Goal: Task Accomplishment & Management: Manage account settings

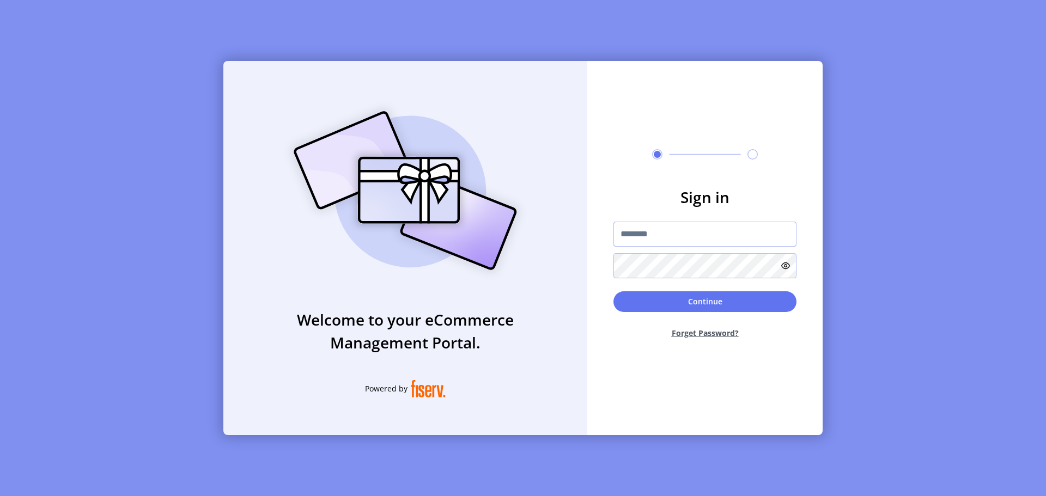
click at [637, 235] on input "text" at bounding box center [704, 234] width 183 height 25
paste input "**********"
type input "**********"
click at [693, 296] on button "Continue" at bounding box center [704, 301] width 183 height 21
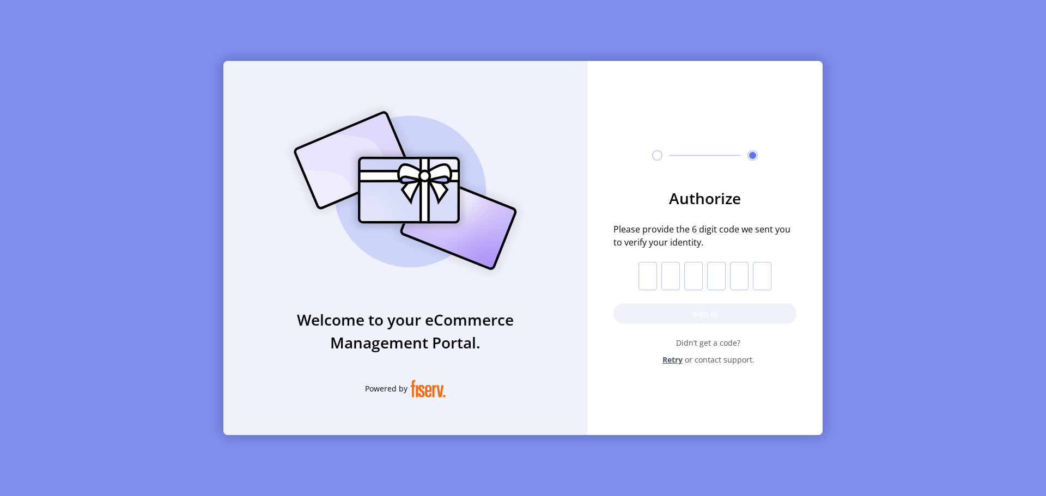
drag, startPoint x: 657, startPoint y: 275, endPoint x: 652, endPoint y: 268, distance: 8.5
click at [655, 275] on p-inputotp at bounding box center [704, 276] width 133 height 28
click at [648, 274] on input "text" at bounding box center [647, 276] width 19 height 28
paste input "*"
type input "*"
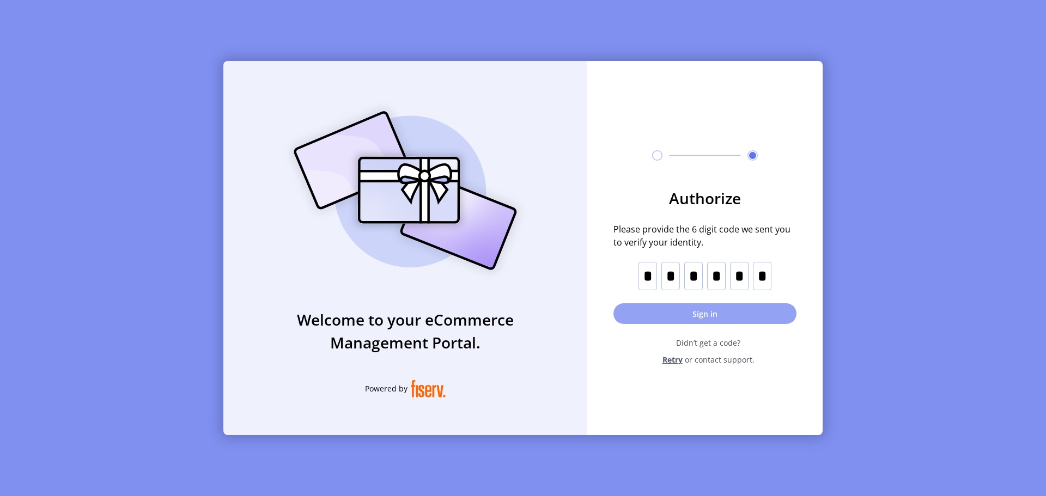
click at [696, 314] on button "Sign in" at bounding box center [704, 313] width 183 height 21
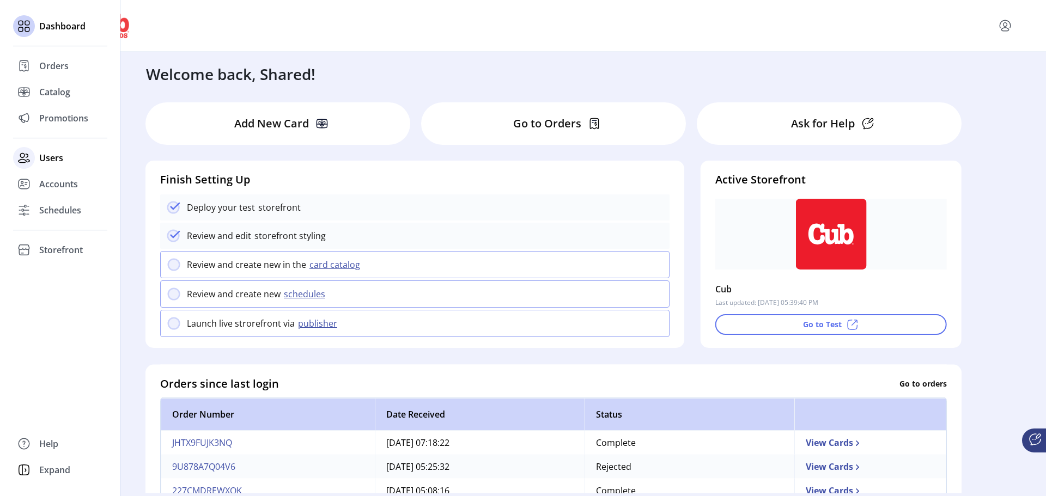
click at [52, 157] on span "Users" at bounding box center [51, 157] width 24 height 13
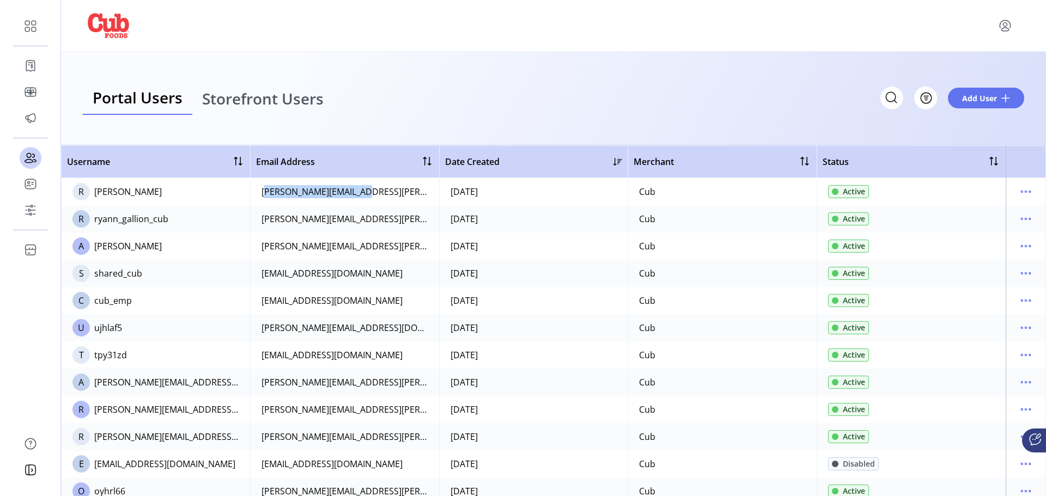
drag, startPoint x: 368, startPoint y: 193, endPoint x: 259, endPoint y: 192, distance: 109.5
click at [259, 192] on td "[PERSON_NAME][EMAIL_ADDRESS][PERSON_NAME][DOMAIN_NAME]" at bounding box center [344, 191] width 189 height 27
copy div "[PERSON_NAME][EMAIL_ADDRESS][PERSON_NAME][DOMAIN_NAME]"
drag, startPoint x: 360, startPoint y: 223, endPoint x: 258, endPoint y: 220, distance: 102.5
click at [258, 220] on td "[PERSON_NAME][EMAIL_ADDRESS][PERSON_NAME][DOMAIN_NAME]" at bounding box center [344, 218] width 189 height 27
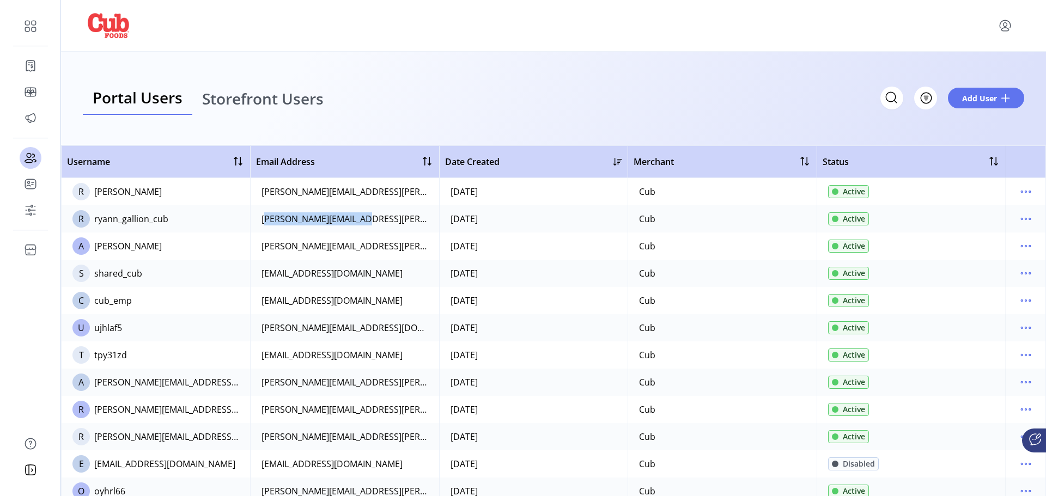
copy div "[PERSON_NAME][EMAIL_ADDRESS][PERSON_NAME][DOMAIN_NAME]"
drag, startPoint x: 378, startPoint y: 253, endPoint x: 370, endPoint y: 249, distance: 8.3
click at [375, 252] on td "[PERSON_NAME][EMAIL_ADDRESS][PERSON_NAME][DOMAIN_NAME]" at bounding box center [344, 246] width 189 height 27
drag, startPoint x: 346, startPoint y: 247, endPoint x: 260, endPoint y: 249, distance: 86.1
click at [260, 249] on td "[PERSON_NAME][EMAIL_ADDRESS][PERSON_NAME][DOMAIN_NAME]" at bounding box center [344, 246] width 189 height 27
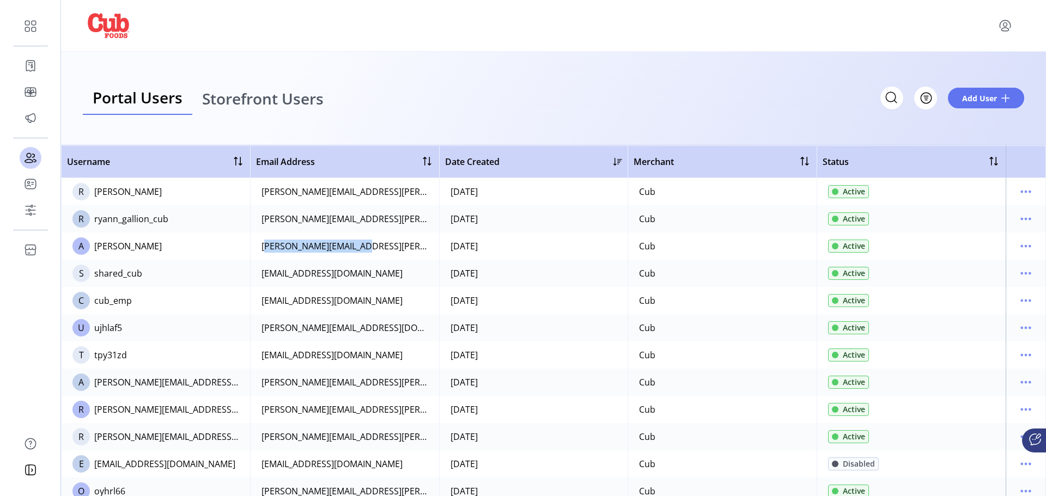
copy div "[PERSON_NAME][EMAIL_ADDRESS][PERSON_NAME][DOMAIN_NAME]"
click at [1005, 28] on icon "menu" at bounding box center [1004, 25] width 17 height 17
click at [971, 70] on span "Sign Out" at bounding box center [966, 68] width 82 height 9
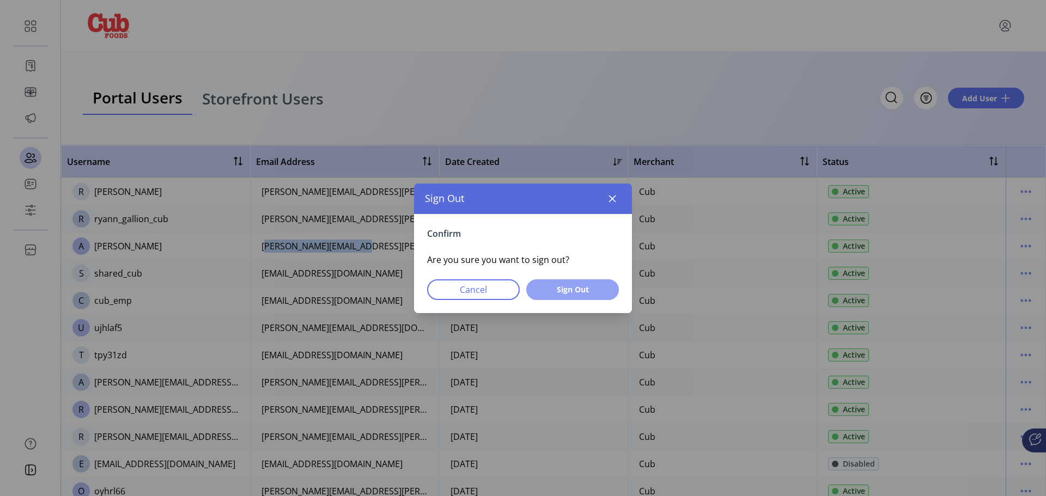
click at [571, 291] on span "Sign Out" at bounding box center [572, 289] width 64 height 11
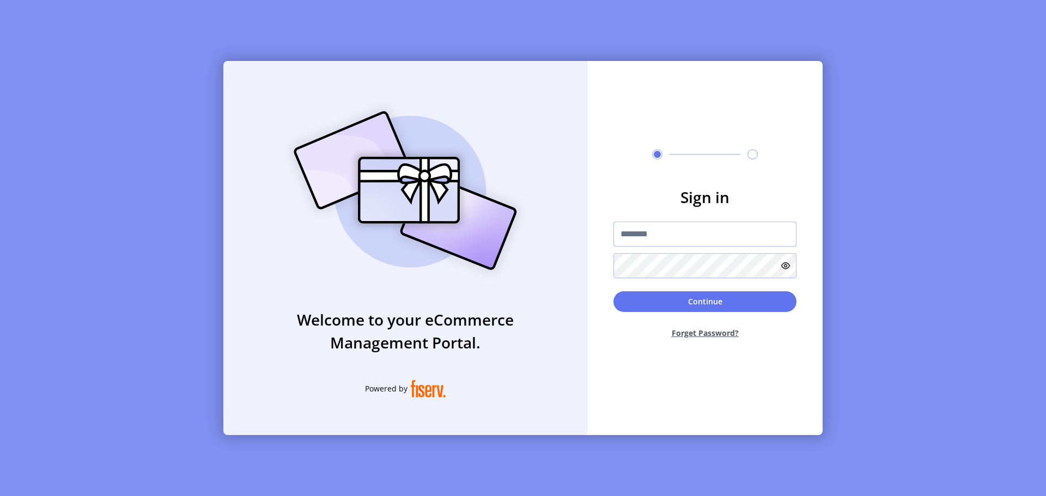
click at [634, 229] on input "text" at bounding box center [704, 234] width 183 height 25
drag, startPoint x: 651, startPoint y: 234, endPoint x: 637, endPoint y: 169, distance: 66.2
click at [651, 234] on input "text" at bounding box center [704, 234] width 183 height 25
paste input "**********"
type input "**********"
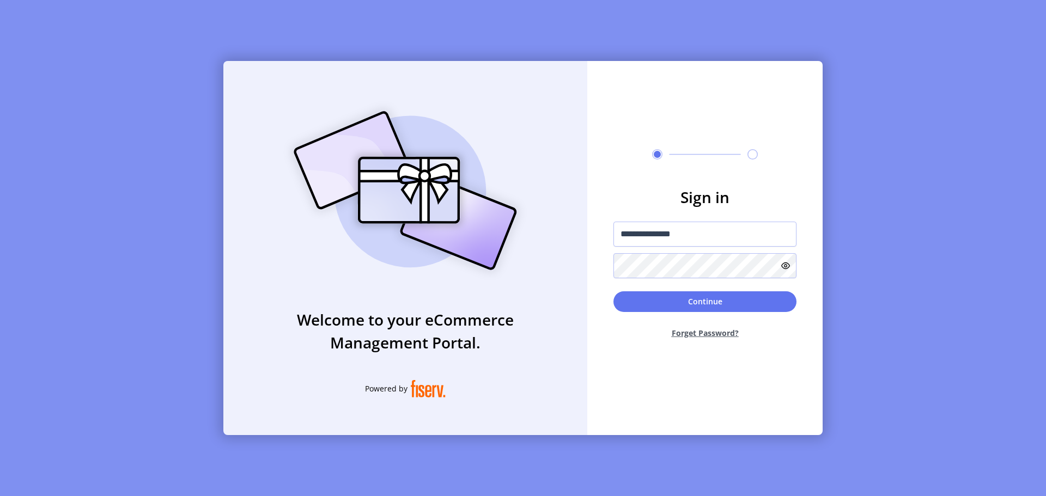
drag, startPoint x: 695, startPoint y: 299, endPoint x: 653, endPoint y: 161, distance: 144.6
click at [695, 300] on button "Continue" at bounding box center [704, 301] width 183 height 21
click at [652, 238] on input "text" at bounding box center [704, 234] width 183 height 25
paste input "**********"
type input "**********"
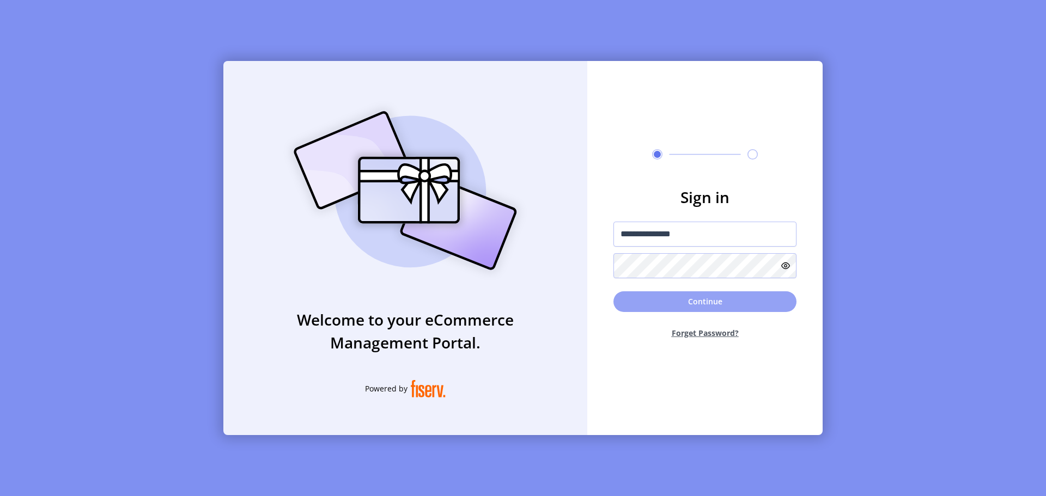
click at [693, 306] on button "Continue" at bounding box center [704, 301] width 183 height 21
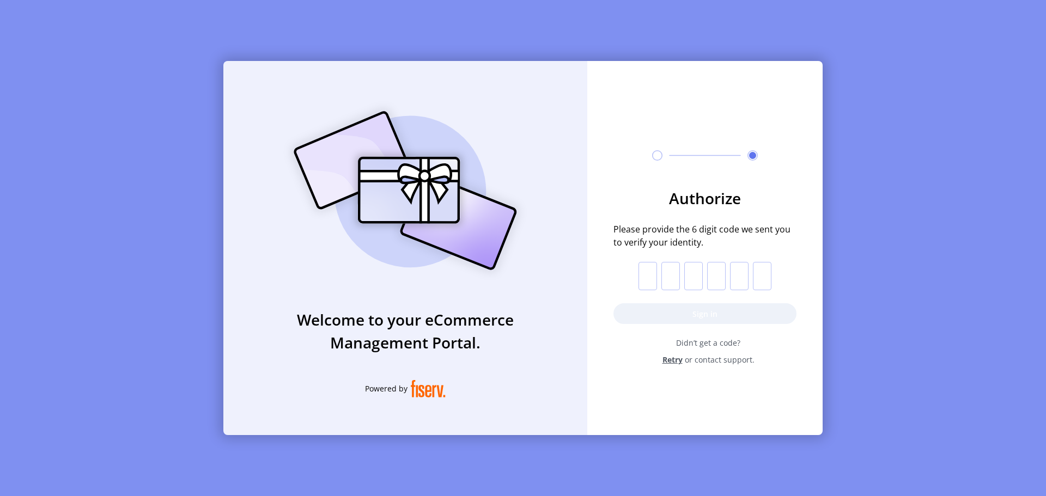
click at [645, 272] on input "text" at bounding box center [647, 276] width 19 height 28
click at [643, 273] on input "text" at bounding box center [647, 276] width 19 height 28
paste input "*"
type input "*"
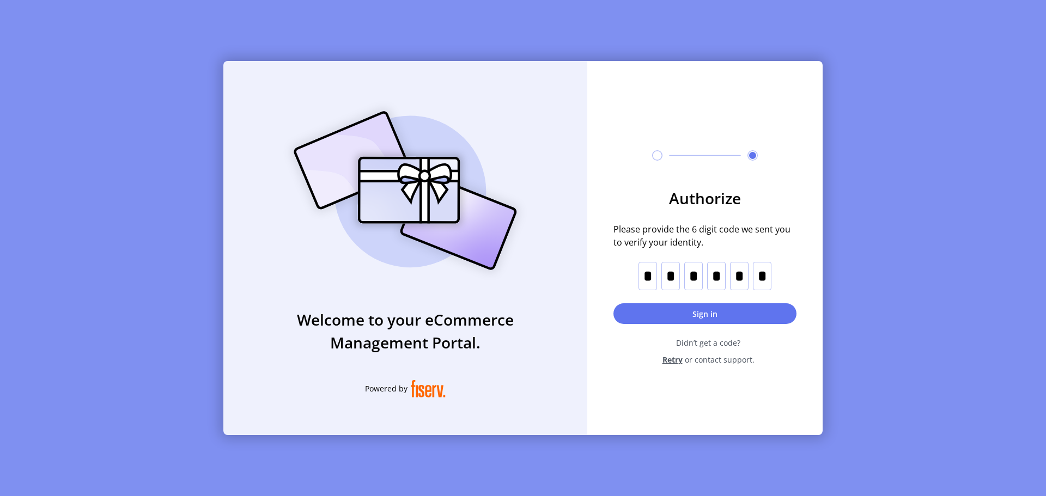
click at [714, 312] on button "Sign in" at bounding box center [704, 313] width 183 height 21
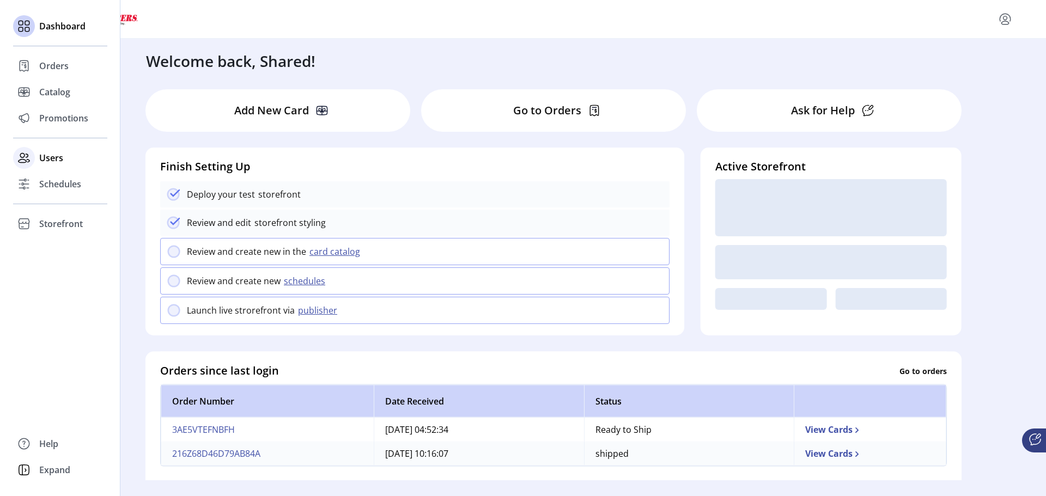
click at [44, 160] on span "Users" at bounding box center [51, 157] width 24 height 13
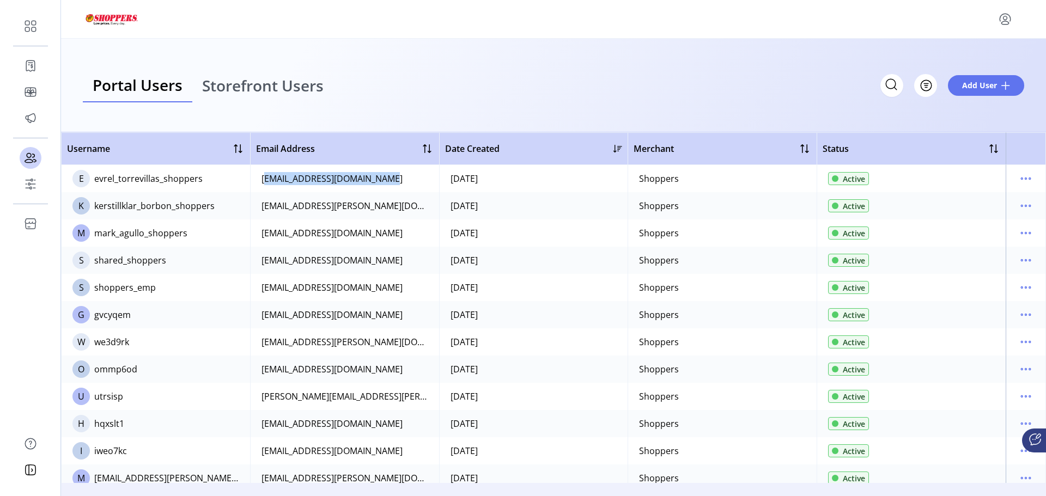
drag, startPoint x: 378, startPoint y: 182, endPoint x: 259, endPoint y: 178, distance: 118.8
click at [259, 178] on td "[EMAIL_ADDRESS][DOMAIN_NAME]" at bounding box center [344, 178] width 189 height 27
click at [351, 180] on div "[EMAIL_ADDRESS][DOMAIN_NAME]" at bounding box center [331, 178] width 141 height 13
click at [379, 218] on td "[EMAIL_ADDRESS][PERSON_NAME][DOMAIN_NAME]" at bounding box center [344, 205] width 189 height 27
drag, startPoint x: 388, startPoint y: 206, endPoint x: 260, endPoint y: 204, distance: 128.6
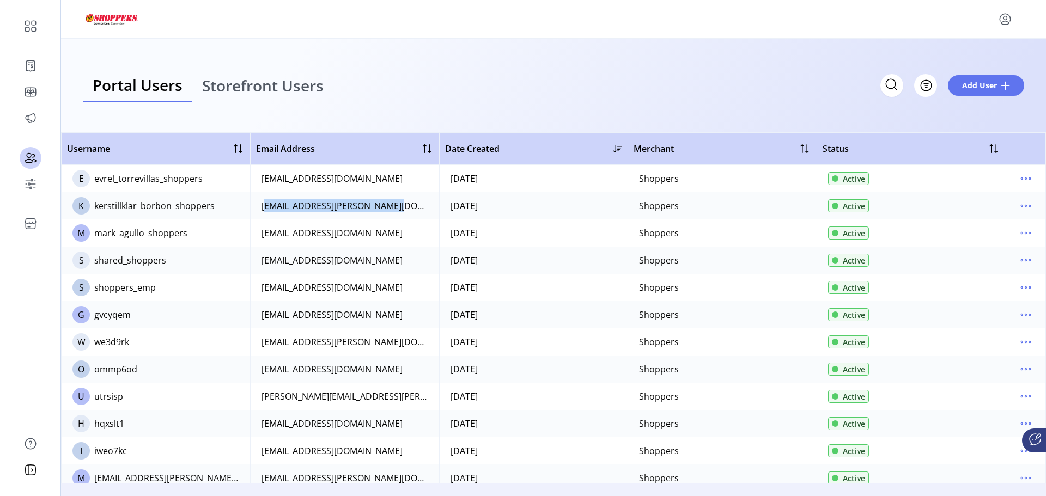
click at [260, 204] on td "[EMAIL_ADDRESS][PERSON_NAME][DOMAIN_NAME]" at bounding box center [344, 205] width 189 height 27
copy div "[EMAIL_ADDRESS][PERSON_NAME][DOMAIN_NAME]"
drag, startPoint x: 354, startPoint y: 236, endPoint x: 255, endPoint y: 233, distance: 98.1
click at [255, 233] on td "[EMAIL_ADDRESS][DOMAIN_NAME]" at bounding box center [344, 233] width 189 height 27
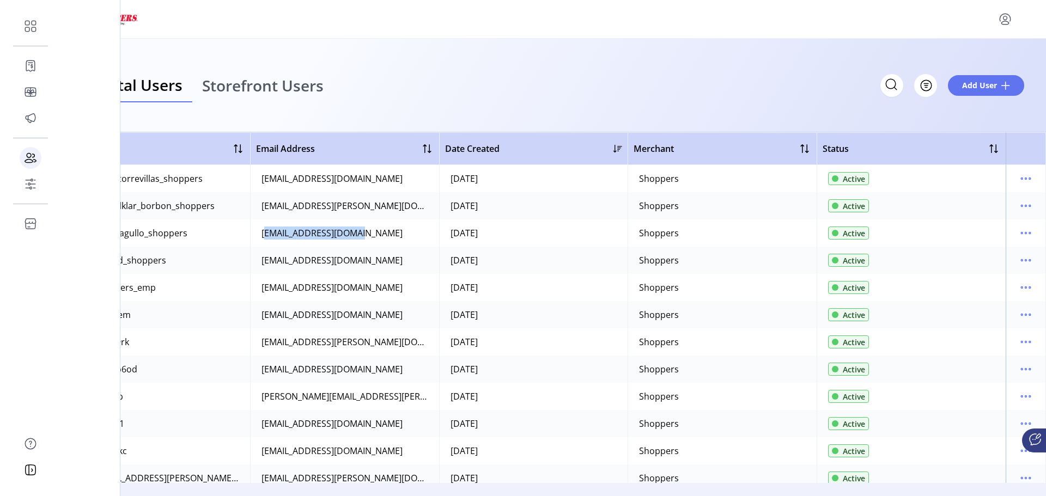
copy div "[EMAIL_ADDRESS][DOMAIN_NAME]"
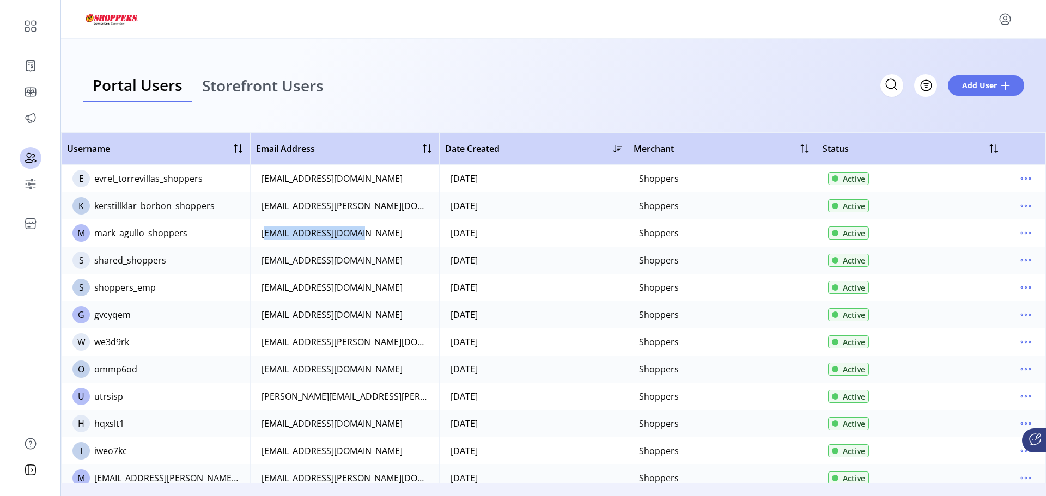
click at [1004, 15] on icon "menu" at bounding box center [1004, 18] width 17 height 17
click at [970, 61] on span "Sign Out" at bounding box center [966, 62] width 82 height 9
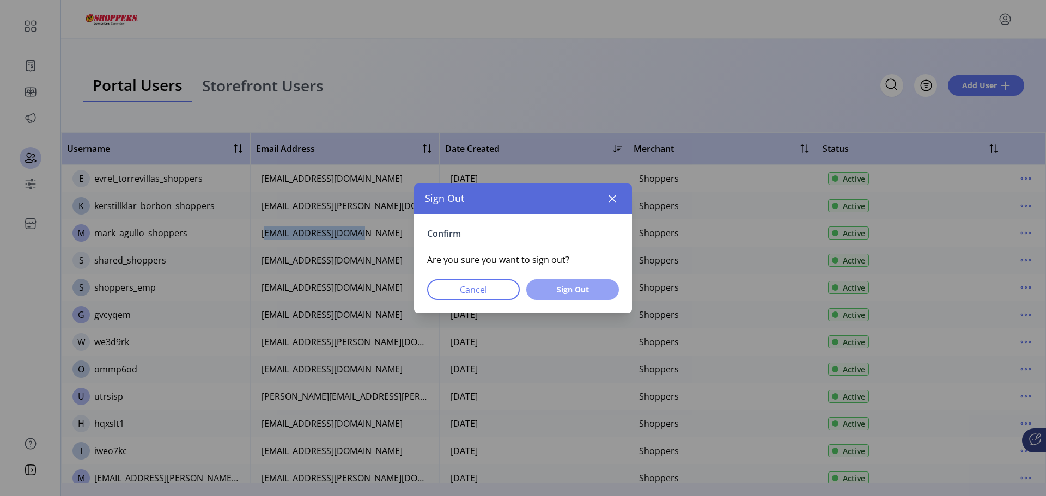
click at [549, 293] on span "Sign Out" at bounding box center [572, 289] width 64 height 11
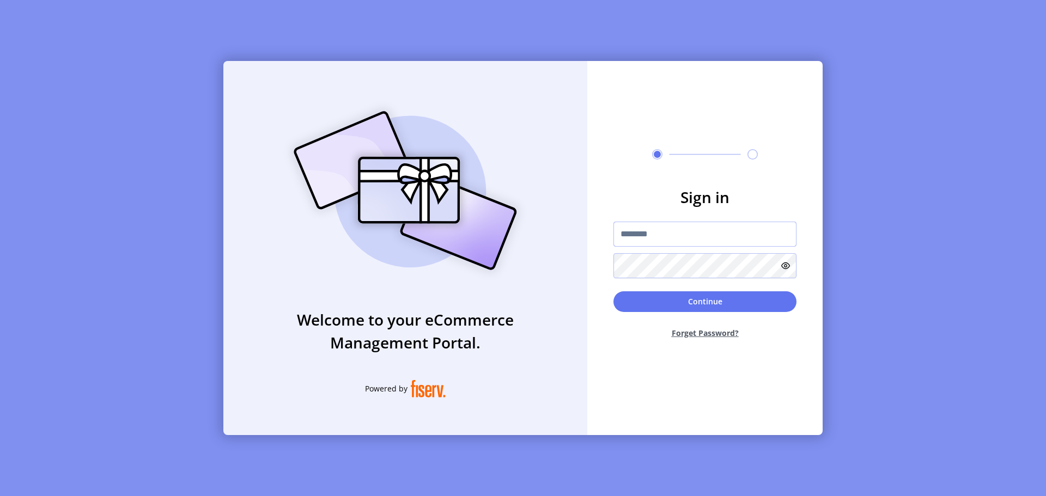
click at [660, 230] on input "text" at bounding box center [704, 234] width 183 height 25
paste input "**********"
type input "**********"
click at [711, 300] on button "Continue" at bounding box center [704, 301] width 183 height 21
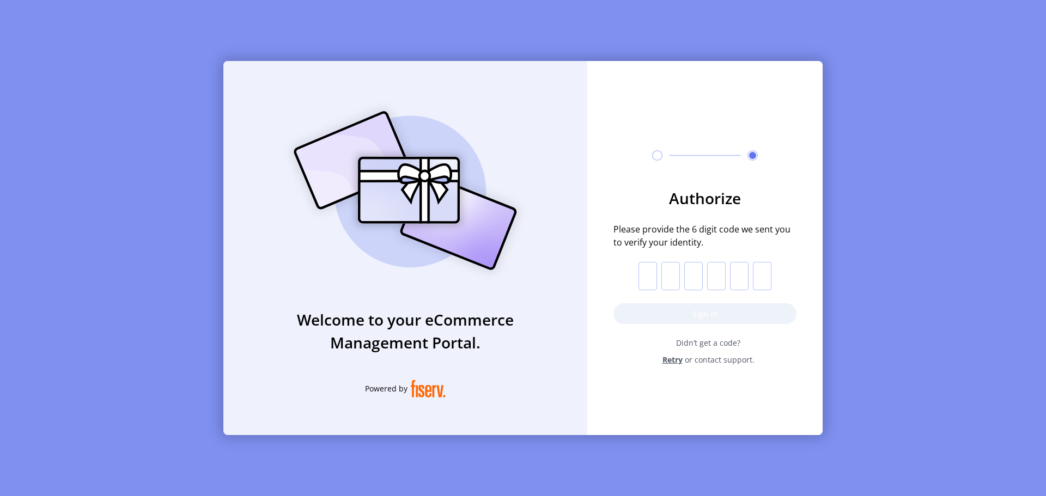
click at [647, 274] on input "text" at bounding box center [647, 276] width 19 height 28
type input "*"
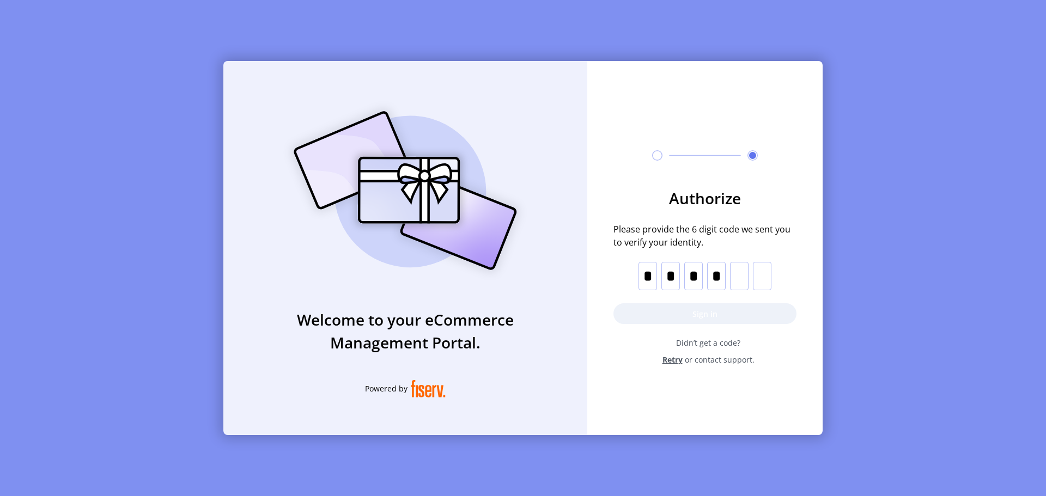
type input "*"
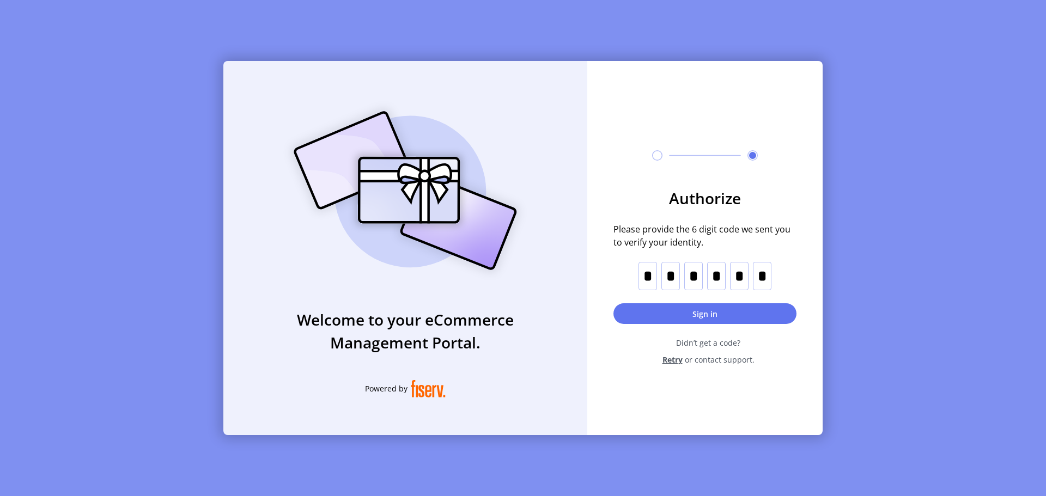
type input "*"
click at [649, 271] on input "*" at bounding box center [647, 276] width 19 height 28
paste input "text"
drag, startPoint x: 652, startPoint y: 279, endPoint x: 642, endPoint y: 273, distance: 11.5
click at [646, 278] on input "*" at bounding box center [647, 276] width 19 height 28
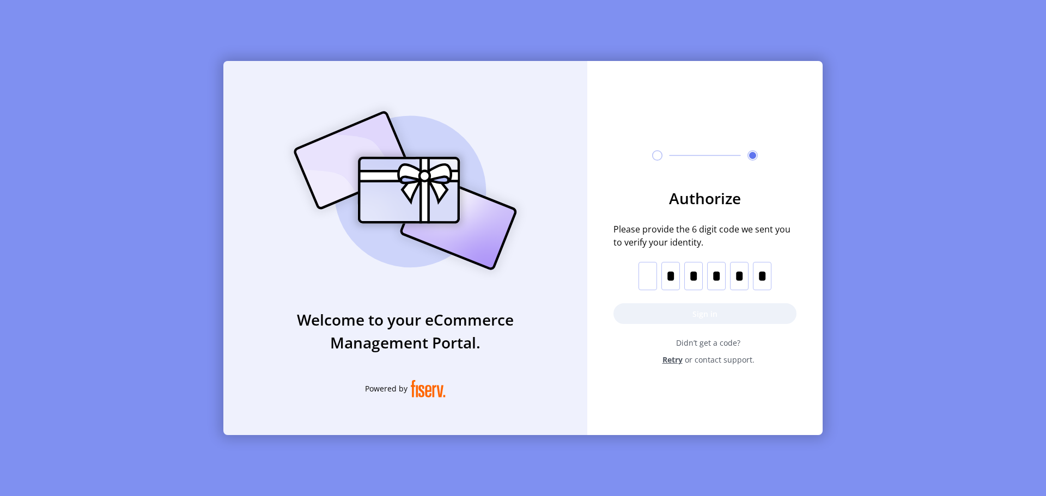
click at [673, 274] on input "*" at bounding box center [670, 276] width 19 height 28
click at [697, 277] on input "*" at bounding box center [693, 276] width 19 height 28
click at [719, 276] on input "*" at bounding box center [716, 276] width 19 height 28
click at [744, 274] on input "*" at bounding box center [739, 276] width 19 height 28
click at [762, 275] on input "*" at bounding box center [762, 276] width 19 height 28
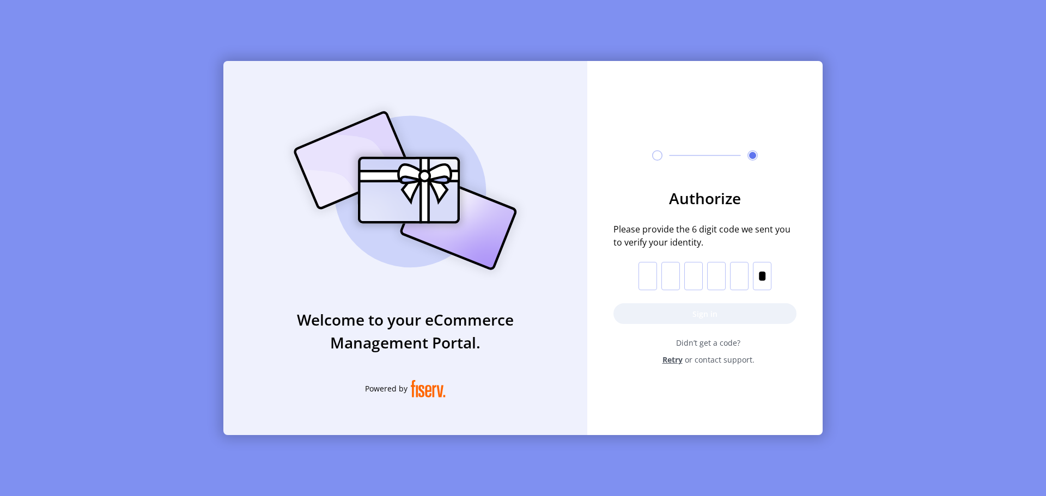
click at [766, 275] on input "*" at bounding box center [762, 276] width 19 height 28
click at [644, 278] on input "text" at bounding box center [647, 276] width 19 height 28
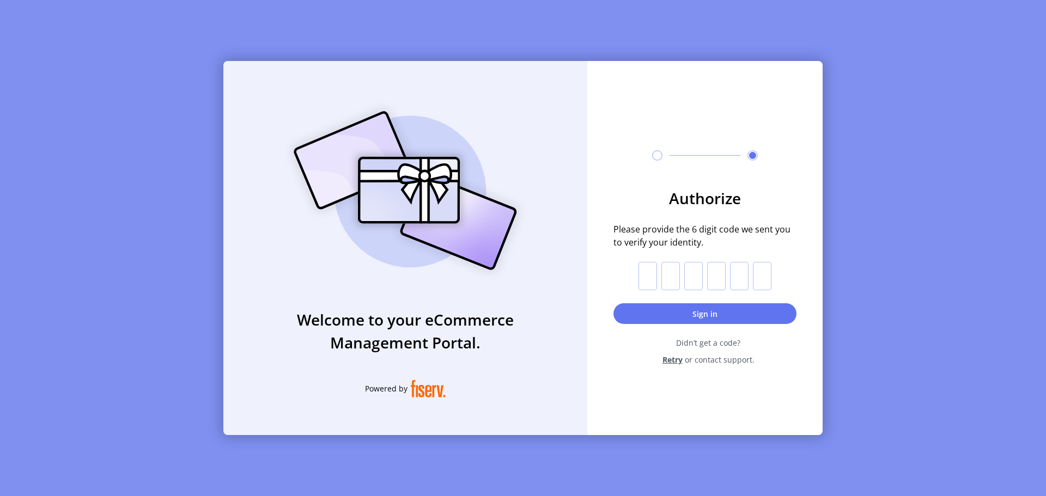
click at [644, 272] on input "text" at bounding box center [647, 276] width 19 height 28
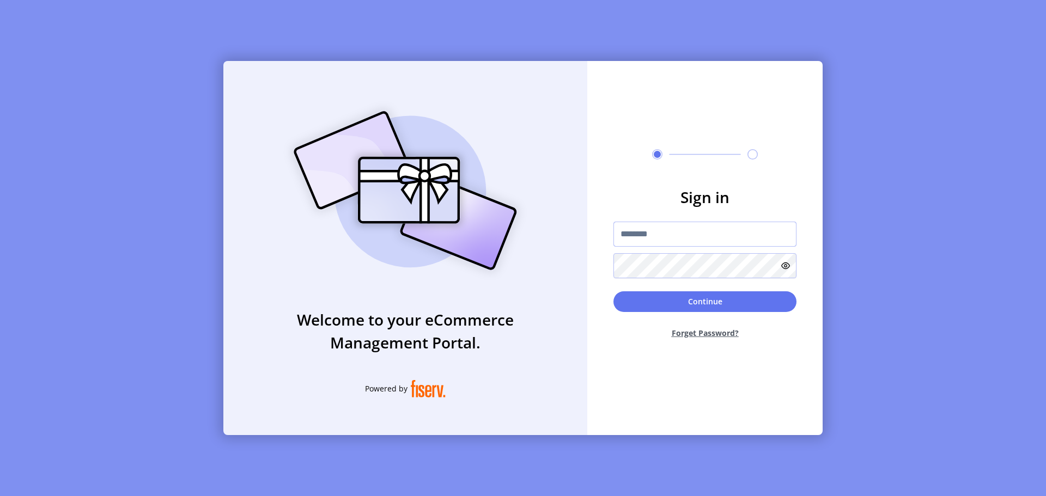
click at [641, 231] on input "text" at bounding box center [704, 234] width 183 height 25
click at [645, 236] on input "text" at bounding box center [704, 234] width 183 height 25
paste input "**********"
type input "**********"
drag, startPoint x: 692, startPoint y: 303, endPoint x: 589, endPoint y: 142, distance: 191.0
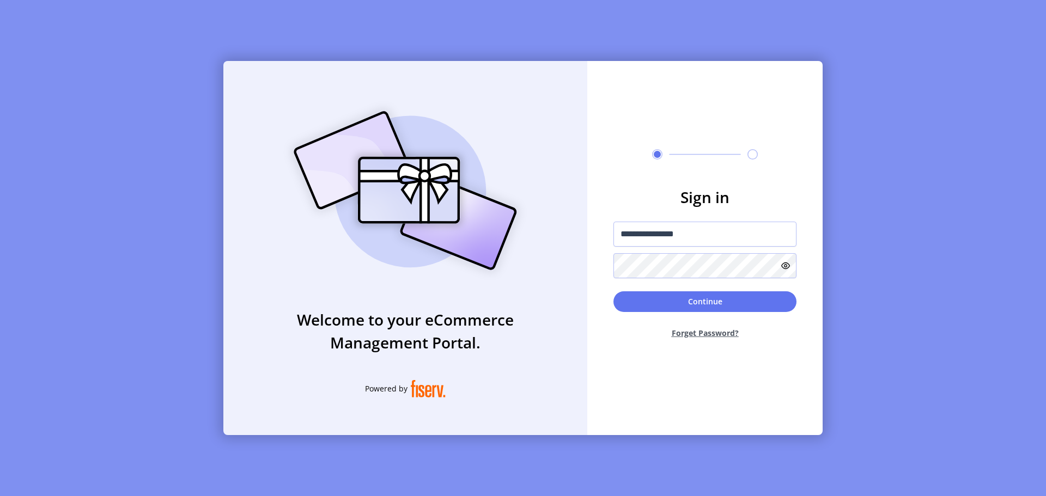
click at [692, 303] on button "Continue" at bounding box center [704, 301] width 183 height 21
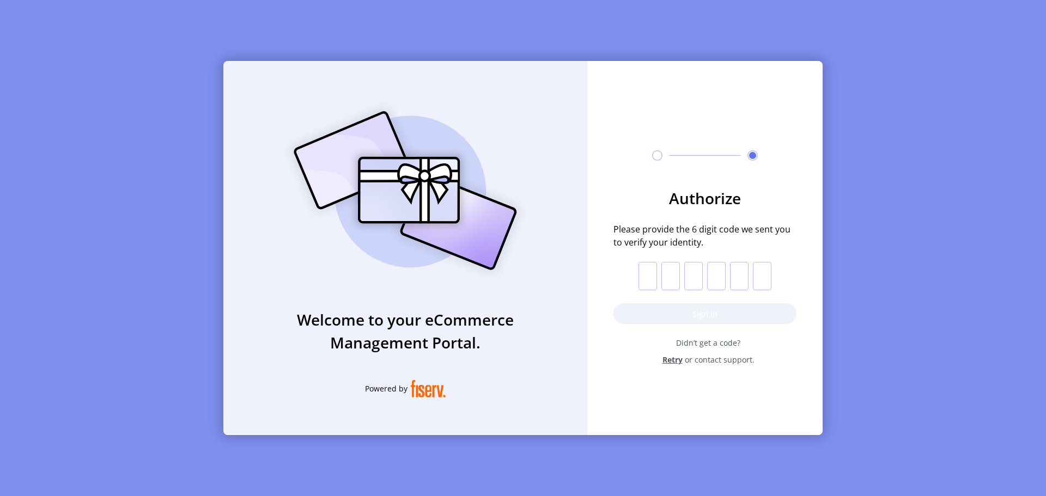
click at [650, 277] on input "text" at bounding box center [647, 276] width 19 height 28
click at [654, 273] on input "text" at bounding box center [647, 276] width 19 height 28
type input "*"
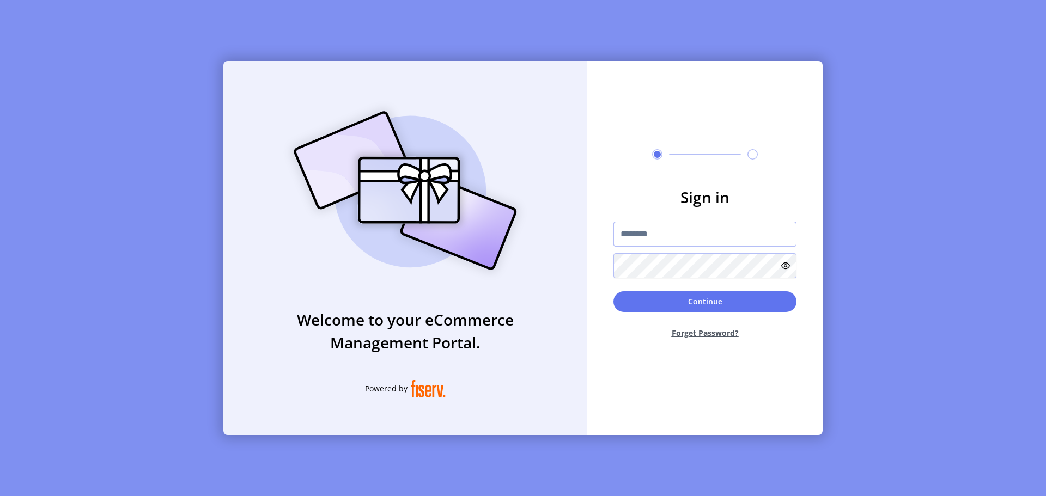
click at [661, 222] on input "text" at bounding box center [704, 234] width 183 height 25
click at [640, 234] on input "text" at bounding box center [704, 234] width 183 height 25
click at [652, 235] on input "text" at bounding box center [704, 234] width 183 height 25
paste input "**********"
type input "**********"
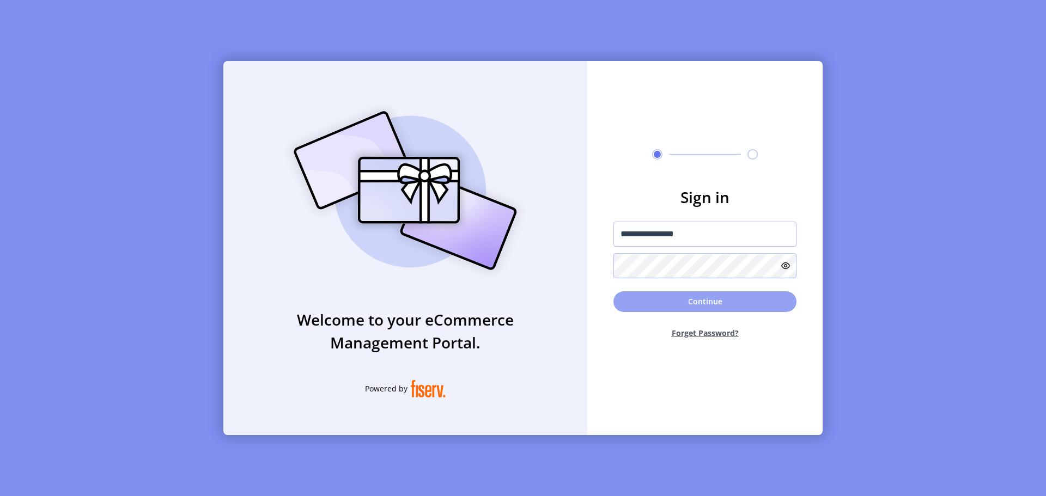
click at [695, 302] on button "Continue" at bounding box center [704, 301] width 183 height 21
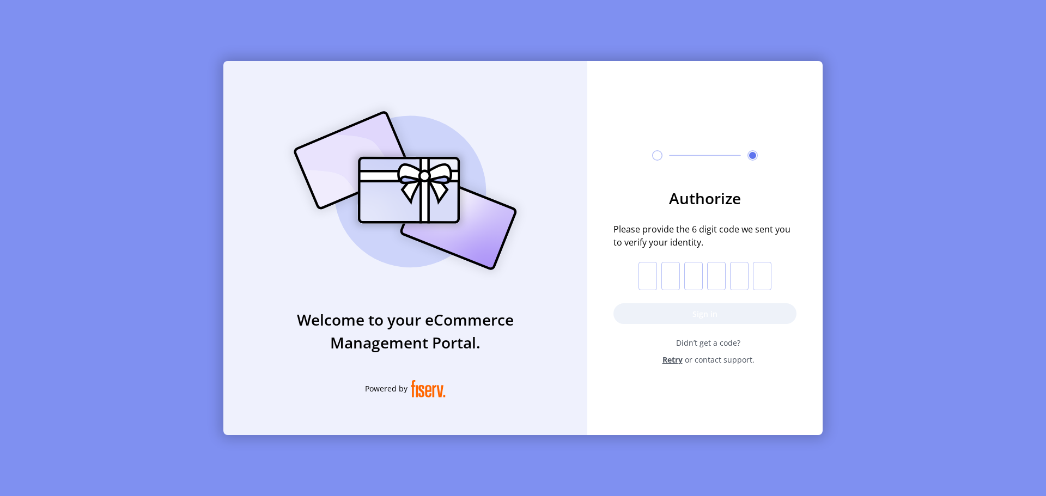
click at [648, 285] on input "text" at bounding box center [647, 276] width 19 height 28
